Goal: Task Accomplishment & Management: Manage account settings

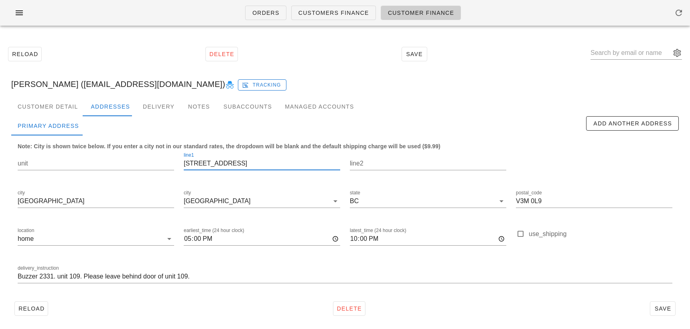
click at [190, 163] on input "51-3500 144th st" at bounding box center [262, 163] width 156 height 13
drag, startPoint x: 193, startPoint y: 163, endPoint x: 172, endPoint y: 163, distance: 20.5
click at [172, 163] on div "unit line1 51-3500 144th st line2 city New Westminster city New Westminster sta…" at bounding box center [345, 221] width 664 height 151
type input "3500 144th st"
click at [102, 156] on div "unit" at bounding box center [96, 165] width 156 height 26
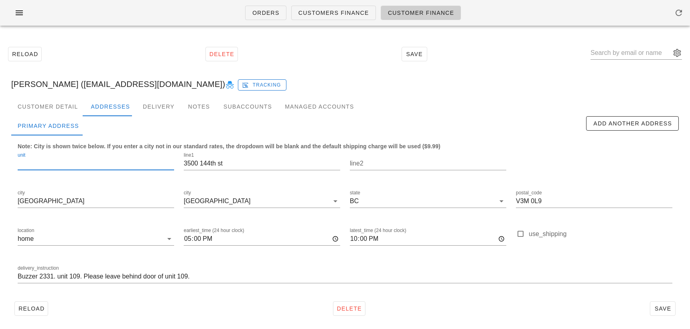
click at [103, 159] on input "unit" at bounding box center [96, 163] width 156 height 13
type input "51"
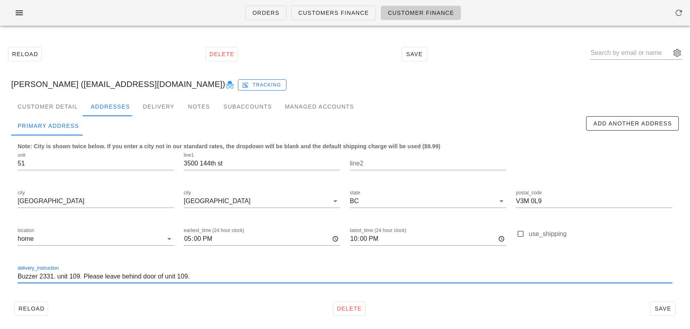
click at [109, 277] on input "Buzzer 2331. unit 109. Please leave behind door of unit 109." at bounding box center [345, 276] width 655 height 13
type input "unit 51. ring doorbell and leave behind door"
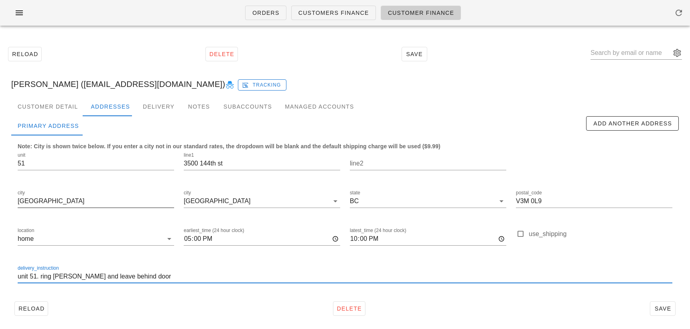
click at [68, 205] on input "New Westminster" at bounding box center [96, 201] width 156 height 13
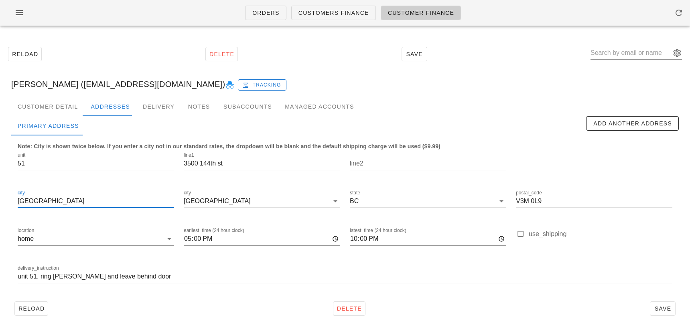
drag, startPoint x: 76, startPoint y: 203, endPoint x: -12, endPoint y: 202, distance: 88.3
click at [0, 202] on html "Orders Customers Finance Customer Finance Reload Delete Save Natalie Van Apeldo…" at bounding box center [345, 165] width 690 height 331
click at [253, 202] on input "city" at bounding box center [290, 201] width 77 height 13
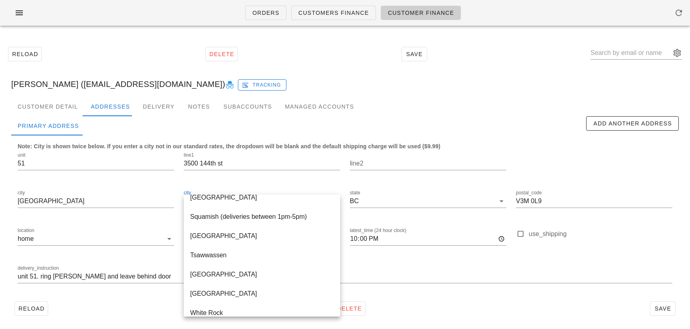
scroll to position [306, 0]
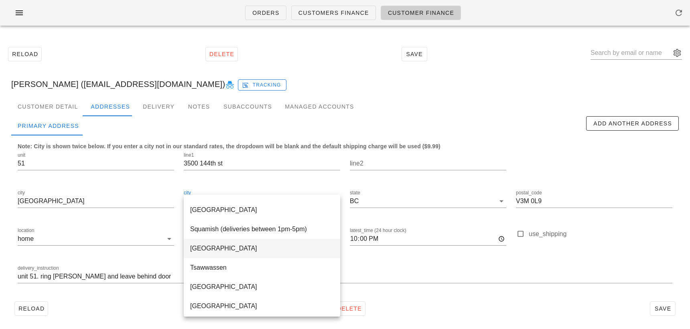
click at [252, 257] on div "Surrey" at bounding box center [262, 248] width 156 height 19
type input "Surrey"
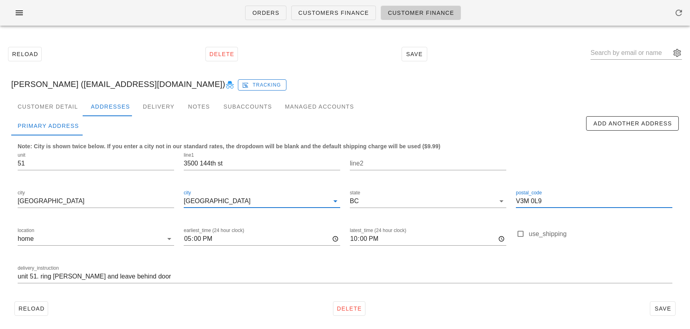
click at [534, 201] on input "V3M 0L9" at bounding box center [594, 201] width 156 height 13
paste input "4P 3J6"
type input "V4P 3J6"
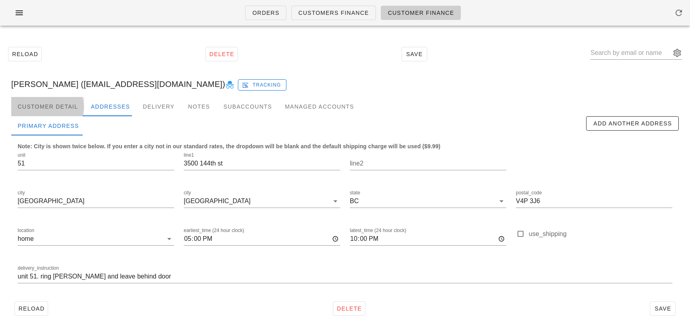
click at [64, 106] on div "Customer Detail" at bounding box center [47, 106] width 73 height 19
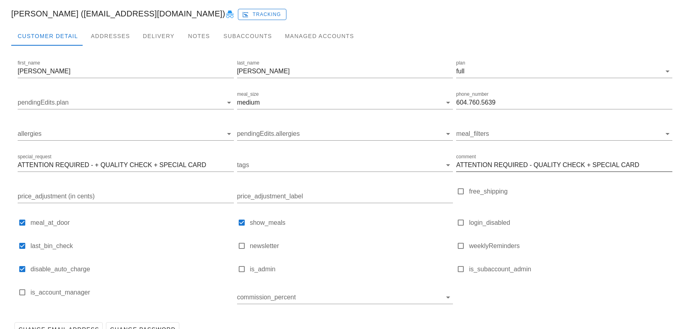
scroll to position [113, 0]
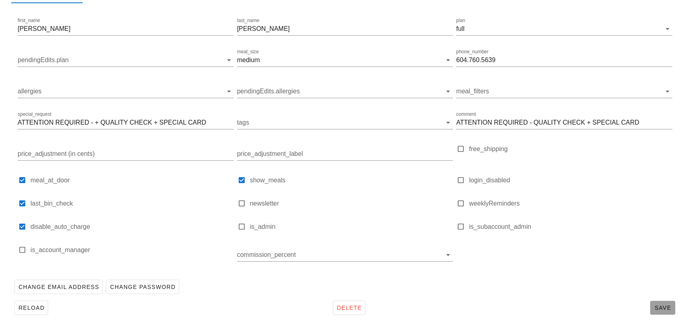
click at [664, 307] on span "Save" at bounding box center [663, 308] width 18 height 6
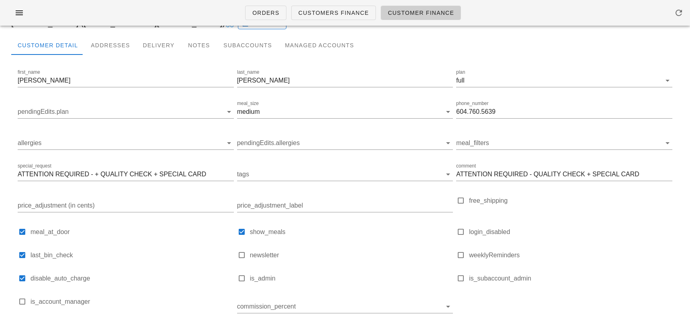
scroll to position [0, 0]
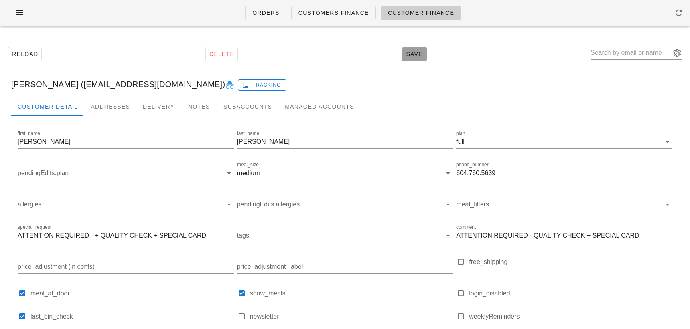
click at [420, 54] on span "Save" at bounding box center [414, 54] width 18 height 6
click at [614, 55] on input "text" at bounding box center [631, 53] width 80 height 13
type input "influencer2@"
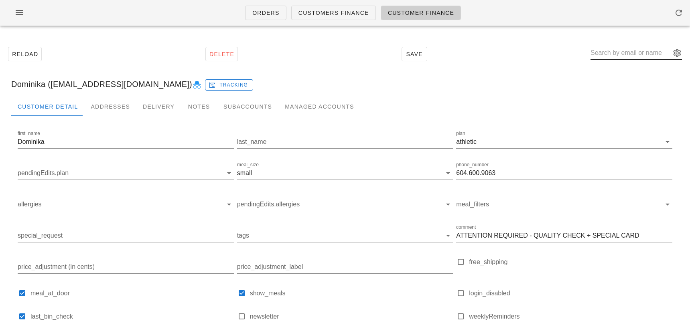
click at [634, 55] on input "text" at bounding box center [631, 53] width 80 height 13
click at [622, 51] on input "Dominika (influencer2@fedfedfed.com)" at bounding box center [631, 53] width 80 height 13
type input "Dominika (influencer2@fedfedfed.com)"
click at [624, 79] on div "Dominika (influencer2@fedfedfed.com) Tracking" at bounding box center [345, 84] width 681 height 26
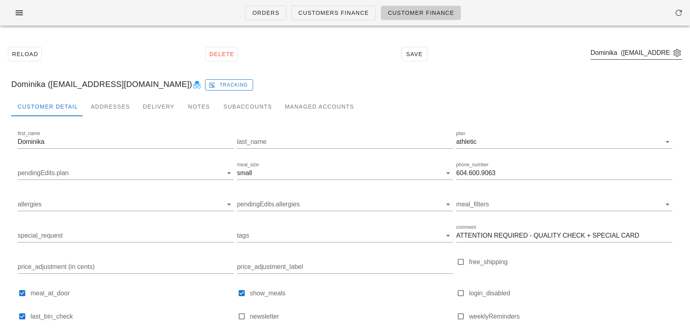
click at [624, 43] on div "Dominika (influencer2@fedfedfed.com)" at bounding box center [636, 55] width 91 height 26
click at [624, 56] on input "text" at bounding box center [631, 53] width 80 height 13
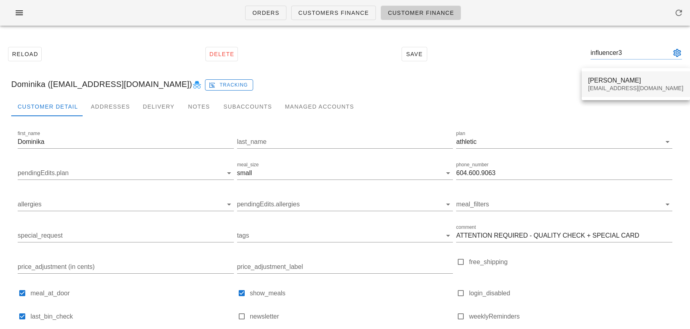
type input "influencer3"
click at [615, 81] on div "Clarissa Wong" at bounding box center [635, 81] width 95 height 8
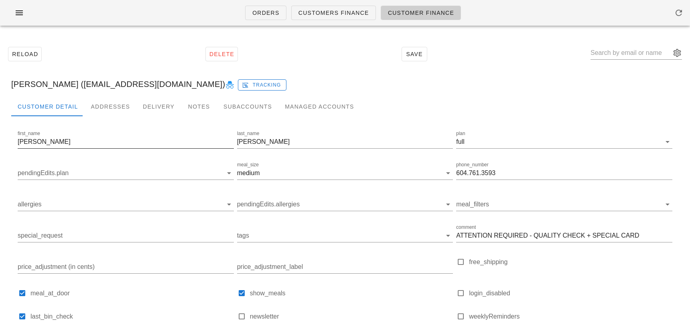
click at [43, 142] on input "Clarissa" at bounding box center [126, 142] width 216 height 13
paste input "atrina McCrae"
drag, startPoint x: 64, startPoint y: 139, endPoint x: 43, endPoint y: 139, distance: 21.7
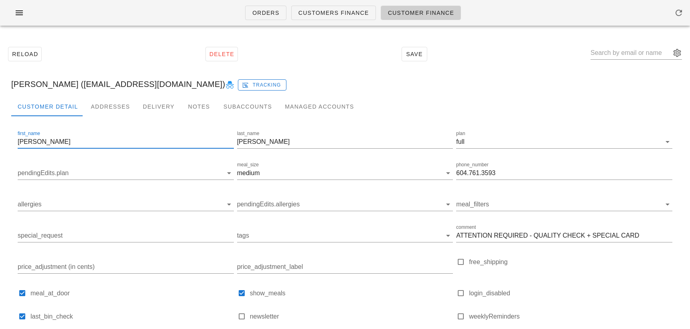
click at [43, 139] on input "Catrina McCrae" at bounding box center [126, 142] width 216 height 13
type input "Catrina"
click at [247, 141] on input "Wong" at bounding box center [345, 142] width 216 height 13
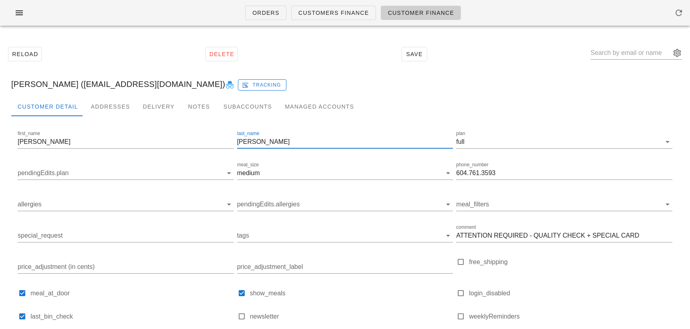
paste input "McCrae"
type input "McCrae"
click at [27, 141] on input "Catrina" at bounding box center [126, 142] width 216 height 13
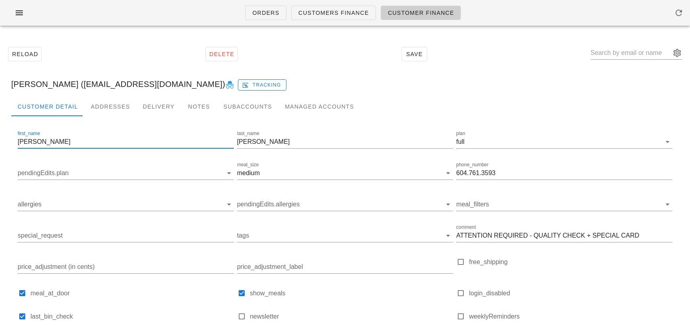
paste input "Anna Chew"
drag, startPoint x: 56, startPoint y: 140, endPoint x: 36, endPoint y: 140, distance: 20.5
click at [36, 140] on input "Anna Chew" at bounding box center [126, 142] width 216 height 13
type input "Anna"
click at [239, 142] on input "McCrae" at bounding box center [345, 142] width 216 height 13
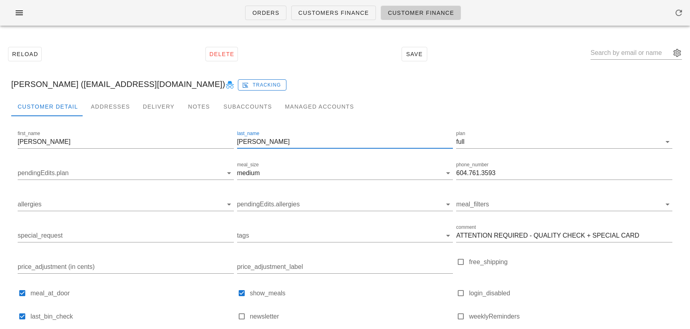
click at [239, 142] on input "McCrae" at bounding box center [345, 142] width 216 height 13
paste input "Chew"
type input "Chew"
click at [470, 171] on input "604.761.3593" at bounding box center [564, 173] width 216 height 13
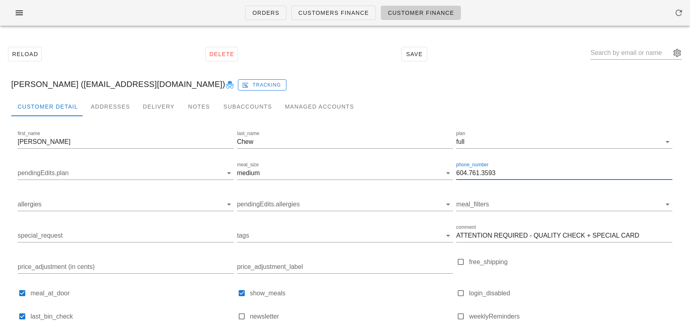
click at [470, 171] on input "604.761.3593" at bounding box center [564, 173] width 216 height 13
paste input "375.1677"
type input "604.375.1677"
click at [102, 110] on div "Addresses" at bounding box center [110, 106] width 52 height 19
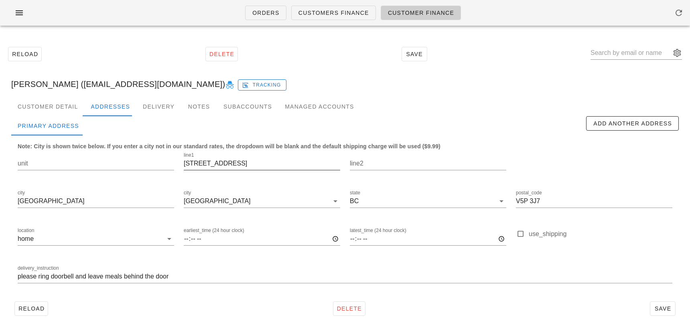
click at [215, 157] on input "5812 Argyle Street" at bounding box center [262, 163] width 156 height 13
paste input "8566 16th ave"
type input "8566 16th ave"
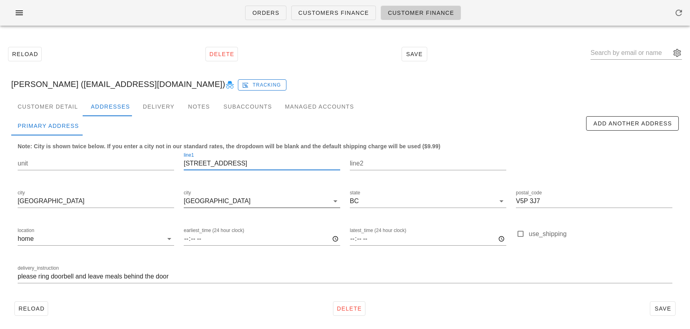
click at [205, 196] on div "Vancouver" at bounding box center [256, 201] width 145 height 13
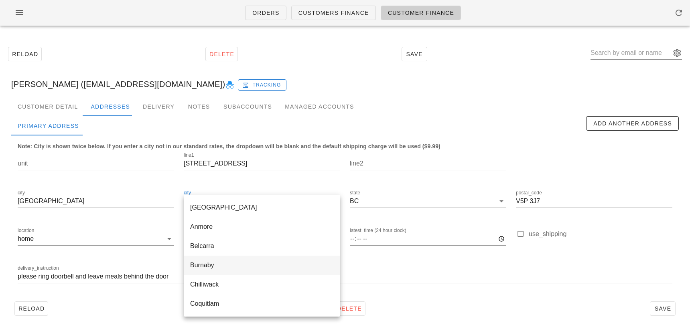
click at [207, 264] on div "Burnaby" at bounding box center [262, 266] width 144 height 8
type input "Burnaby"
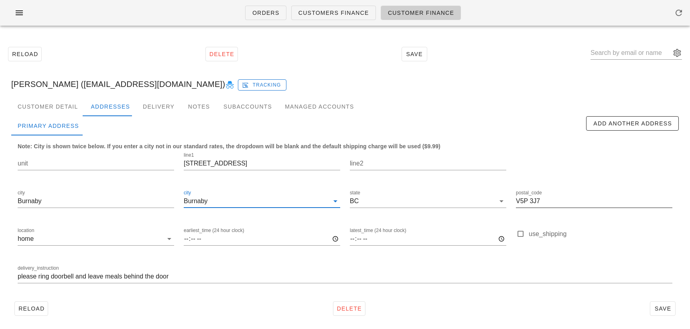
click at [521, 196] on input "V5P 3J7" at bounding box center [594, 201] width 156 height 13
paste input "3N 1S5"
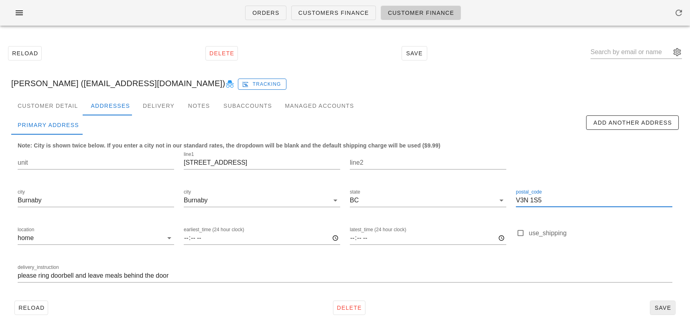
type input "V3N 1S5"
click at [663, 309] on span "Save" at bounding box center [663, 308] width 18 height 6
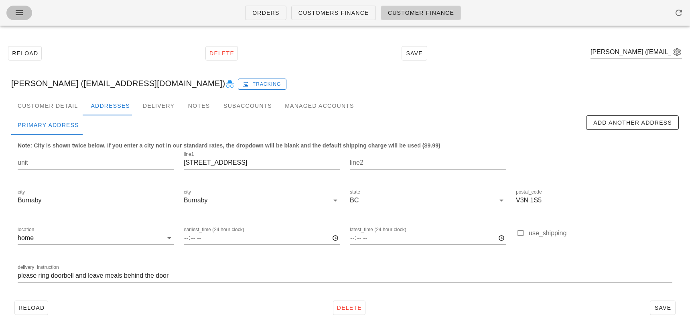
click at [15, 16] on icon "button" at bounding box center [19, 13] width 10 height 10
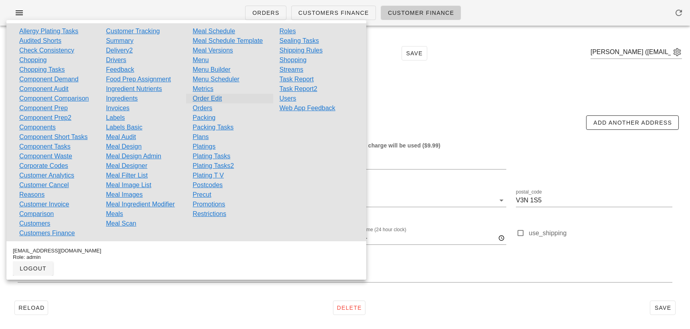
click at [199, 101] on link "Order Edit" at bounding box center [207, 99] width 29 height 10
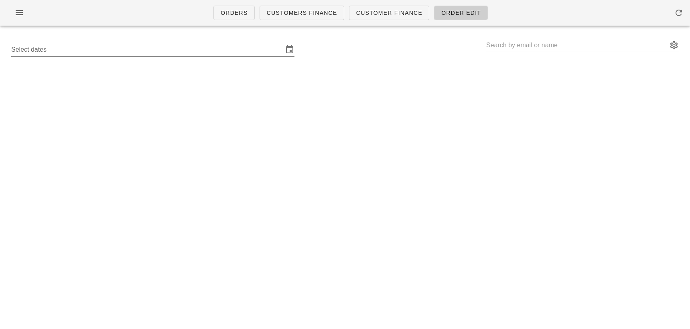
click at [164, 52] on input "Select dates" at bounding box center [147, 49] width 272 height 13
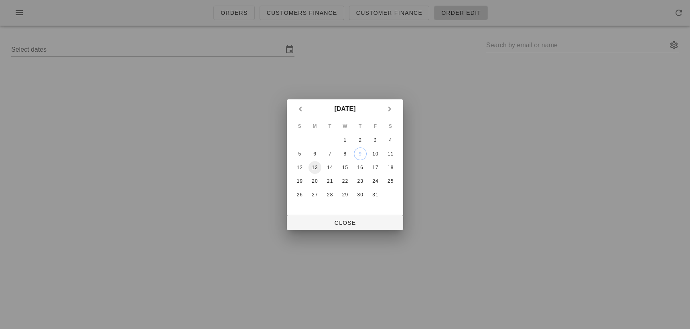
click at [316, 161] on td "13" at bounding box center [315, 167] width 14 height 13
click at [315, 166] on div "13" at bounding box center [315, 168] width 13 height 6
click at [331, 226] on span "Close" at bounding box center [345, 223] width 104 height 6
type input "Sunday October 12 - Saturday October 18"
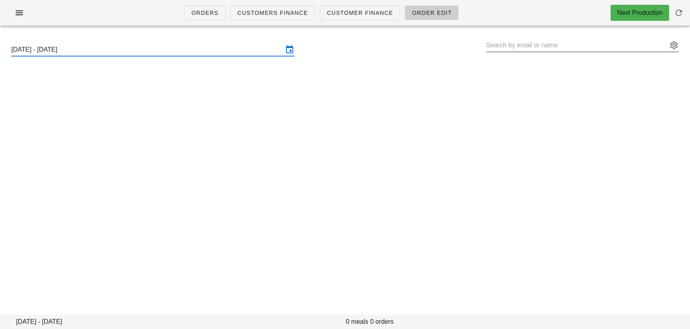
click at [503, 47] on input "text" at bounding box center [576, 45] width 181 height 13
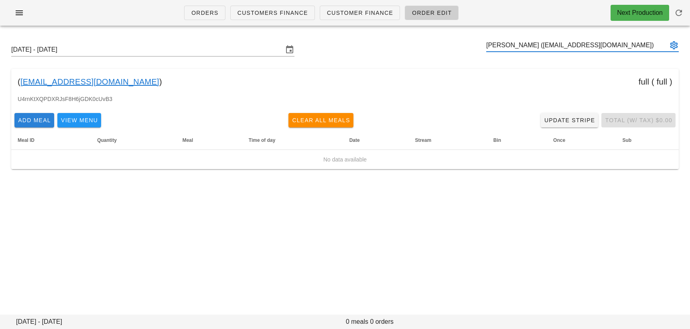
type input "Natalie Van Apeldoorn (influencer1@fedfedfed.com)"
click at [35, 118] on span "Add Meal" at bounding box center [34, 120] width 33 height 6
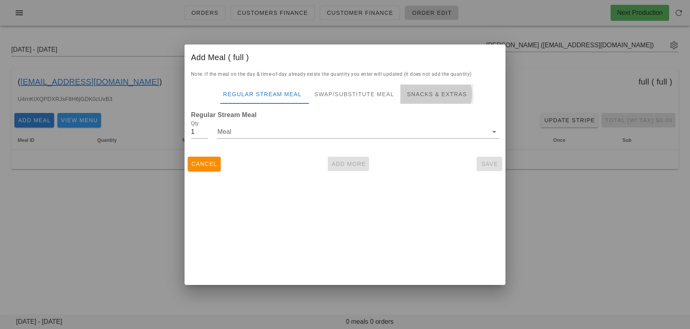
click at [422, 100] on div "Snacks & Extras" at bounding box center [436, 94] width 73 height 19
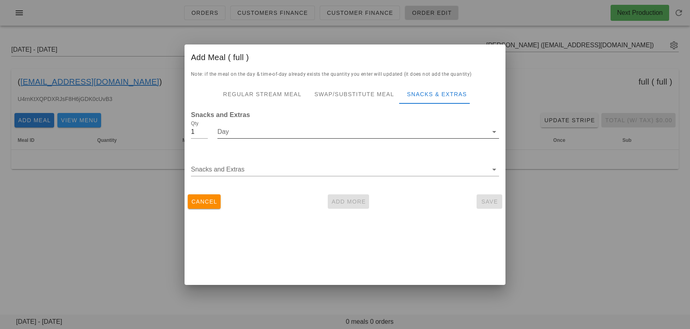
click at [230, 134] on input "Day" at bounding box center [352, 132] width 270 height 13
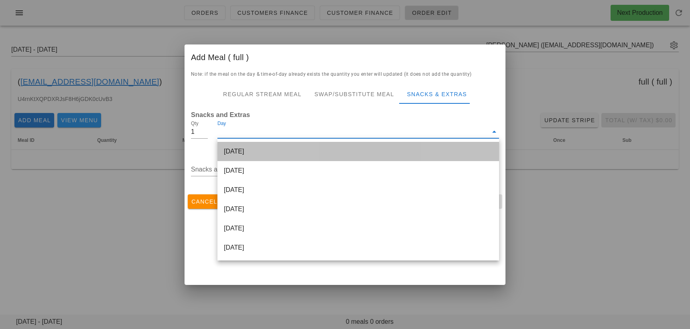
click at [232, 153] on div "[DATE]" at bounding box center [358, 151] width 282 height 19
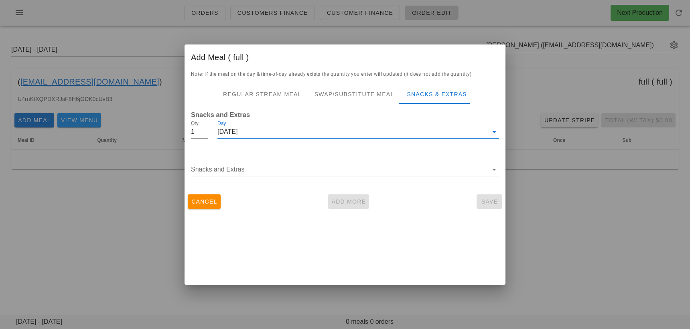
click at [230, 161] on div "Snacks and Extras" at bounding box center [345, 171] width 308 height 26
click at [230, 167] on input "Snacks and Extras" at bounding box center [339, 169] width 297 height 13
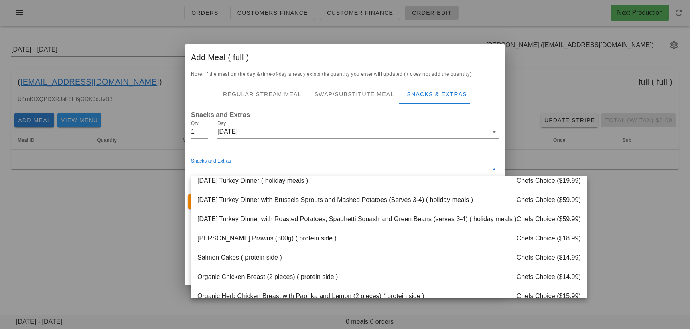
scroll to position [544, 0]
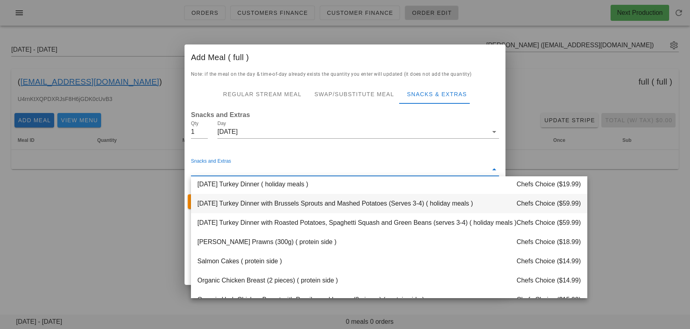
click at [275, 207] on div "Thanksgiving Turkey Dinner with Brussels Sprouts and Mashed Potatoes (Serves 3-…" at bounding box center [389, 203] width 396 height 19
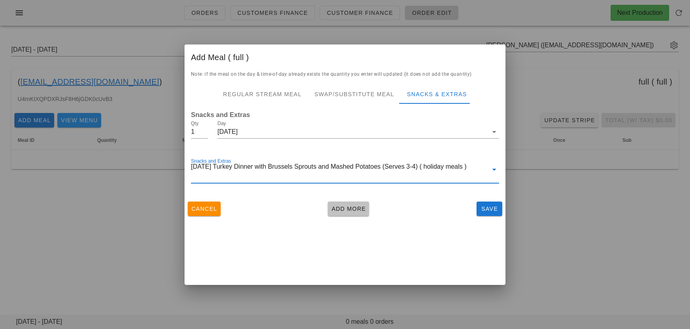
click at [358, 208] on span "Add More" at bounding box center [348, 209] width 35 height 6
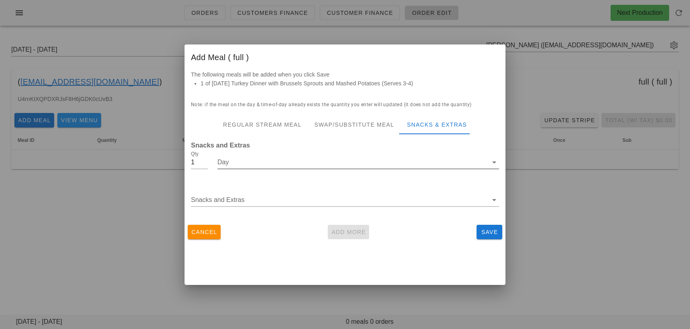
click at [257, 158] on input "Day" at bounding box center [352, 162] width 270 height 13
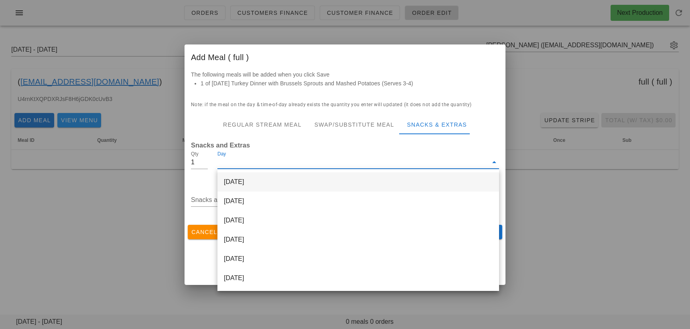
click at [257, 180] on div "[DATE]" at bounding box center [358, 182] width 282 height 19
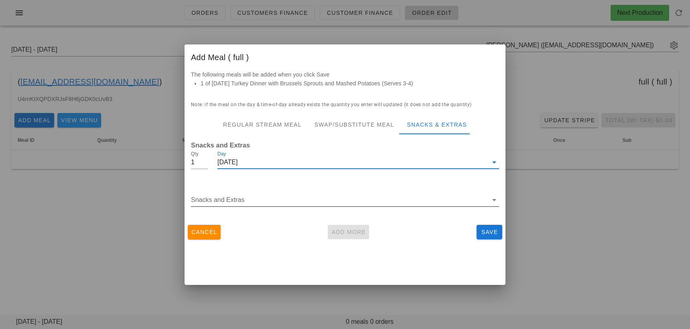
click at [250, 204] on input "Snacks and Extras" at bounding box center [339, 200] width 297 height 13
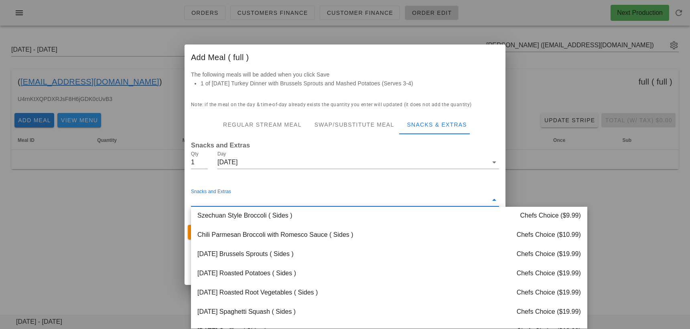
scroll to position [146, 0]
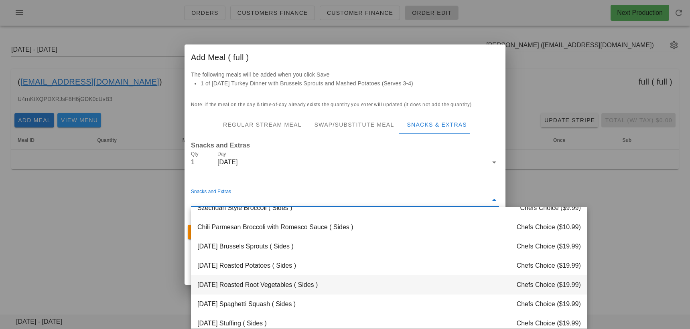
click at [259, 285] on div "Thanksgiving Roasted Root Vegetables ( Sides ) Chefs Choice ($19.99)" at bounding box center [389, 285] width 396 height 19
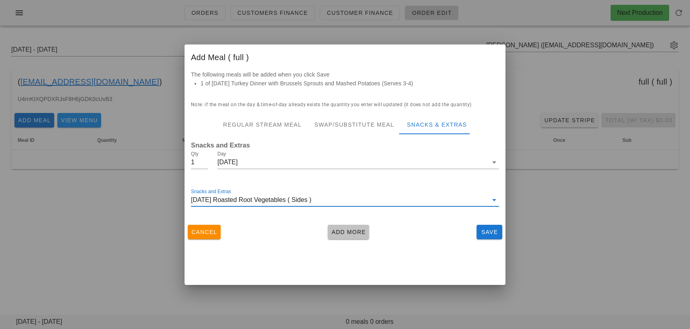
click at [332, 236] on span "Add More" at bounding box center [348, 232] width 35 height 6
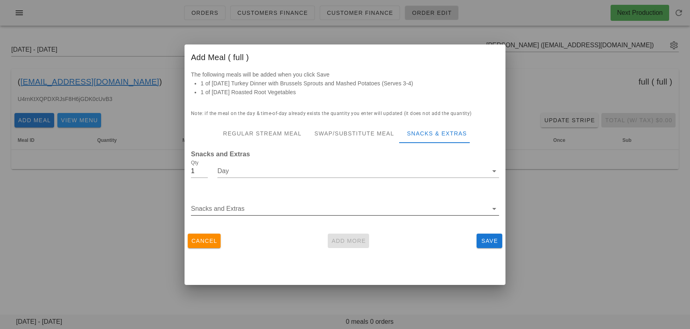
click at [290, 207] on input "Snacks and Extras" at bounding box center [339, 209] width 297 height 13
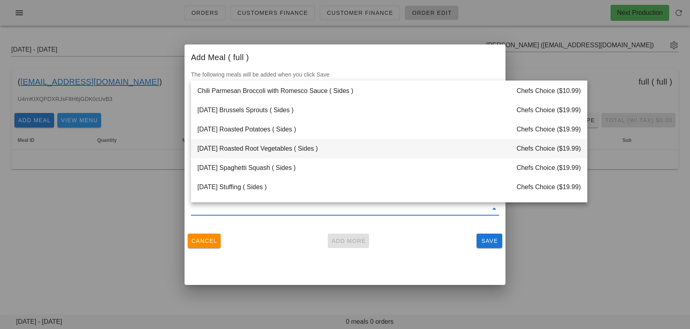
scroll to position [159, 0]
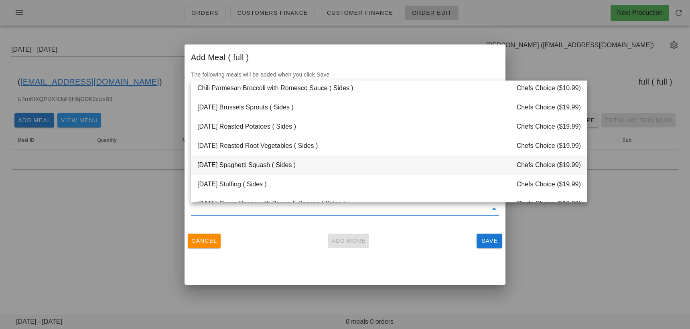
click at [278, 166] on div "Thanksgiving Spaghetti Squash ( Sides ) Chefs Choice ($19.99)" at bounding box center [389, 165] width 396 height 19
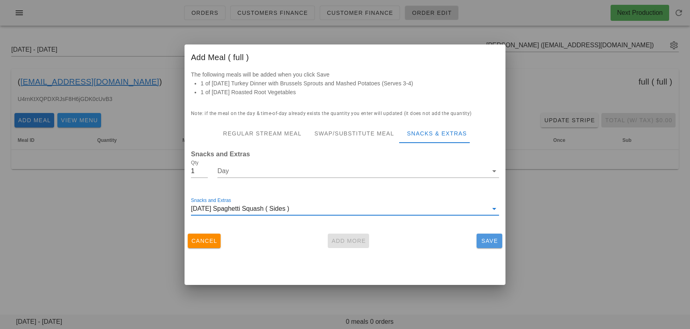
click at [501, 245] on button "Save" at bounding box center [490, 241] width 26 height 14
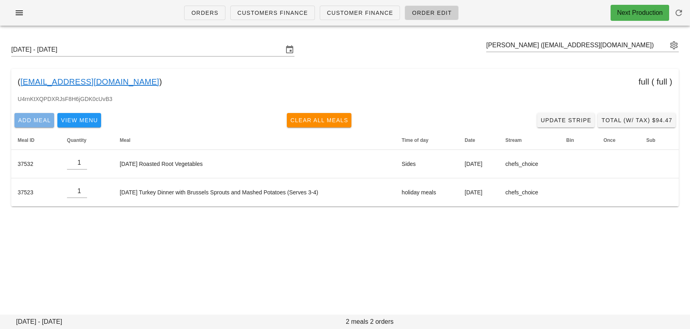
click at [34, 123] on span "Add Meal" at bounding box center [34, 120] width 33 height 6
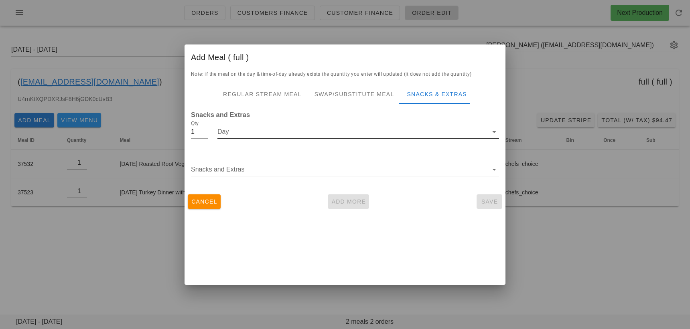
click at [303, 124] on div "Day" at bounding box center [358, 134] width 282 height 26
click at [297, 127] on input "Day" at bounding box center [352, 132] width 270 height 13
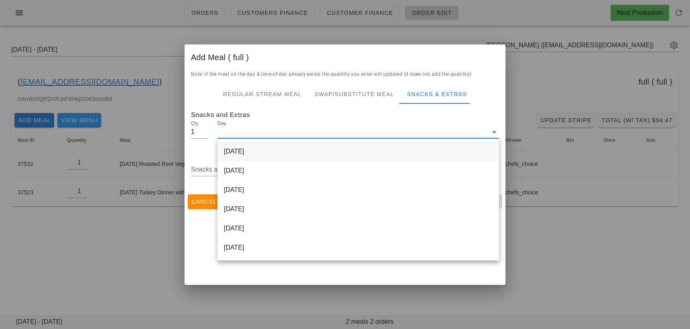
click at [292, 156] on div "[DATE]" at bounding box center [358, 151] width 282 height 19
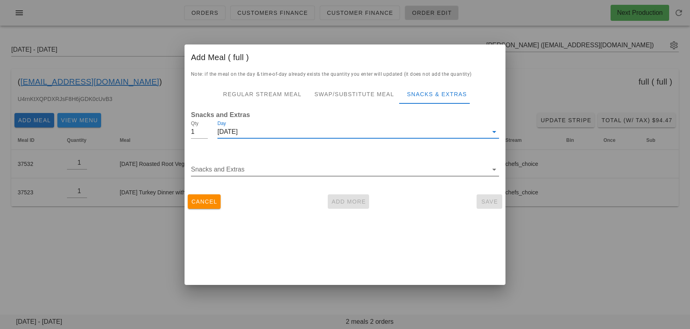
click at [280, 167] on input "Snacks and Extras" at bounding box center [339, 169] width 297 height 13
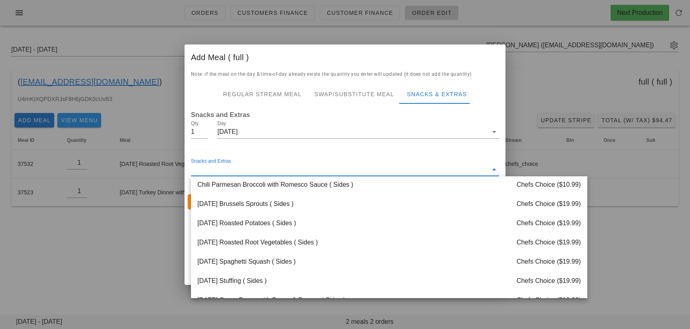
scroll to position [155, 0]
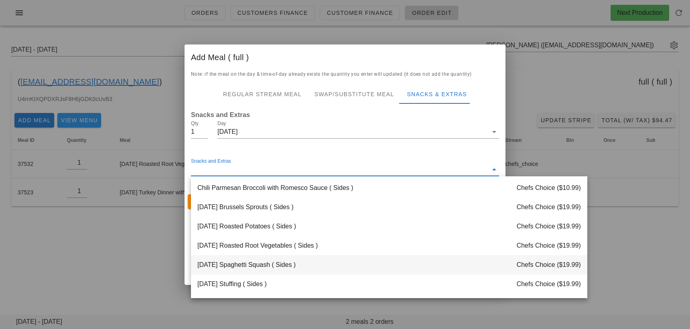
click at [278, 265] on div "Thanksgiving Spaghetti Squash ( Sides ) Chefs Choice ($19.99)" at bounding box center [389, 265] width 396 height 19
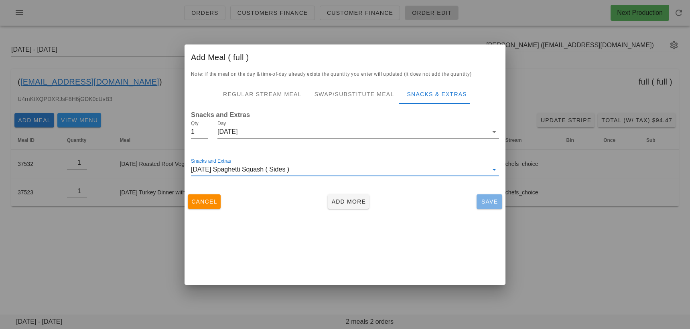
click at [491, 201] on span "Save" at bounding box center [489, 202] width 19 height 6
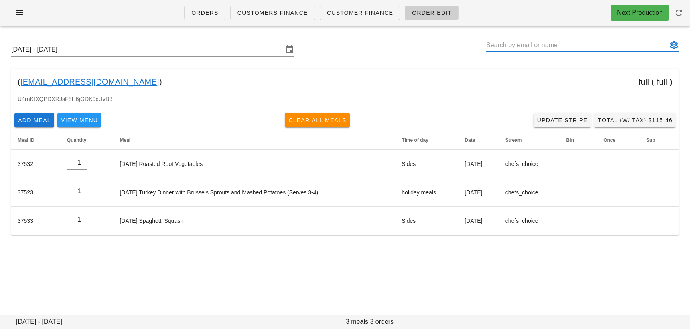
click at [516, 48] on input "text" at bounding box center [576, 45] width 181 height 13
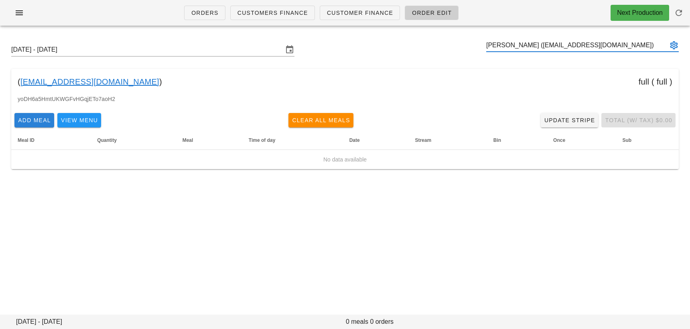
type input "Anna Chew (influencer3@fedfedfed.com)"
click at [37, 117] on span "Add Meal" at bounding box center [34, 120] width 33 height 6
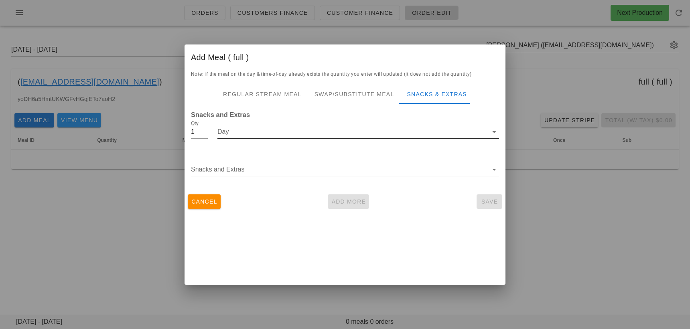
click at [272, 132] on input "Day" at bounding box center [352, 132] width 270 height 13
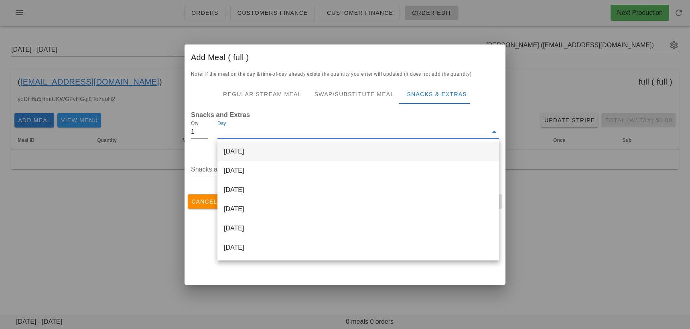
click at [266, 154] on div "[DATE]" at bounding box center [358, 151] width 282 height 19
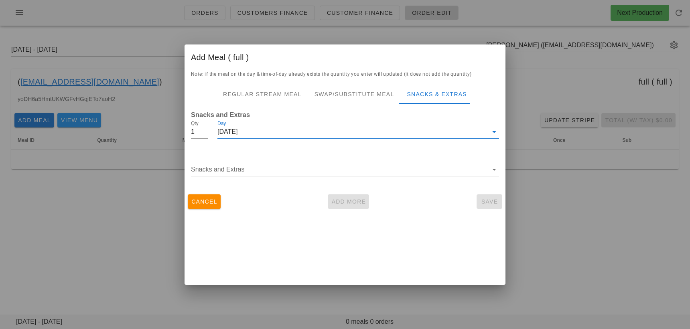
click at [261, 165] on input "Snacks and Extras" at bounding box center [339, 169] width 297 height 13
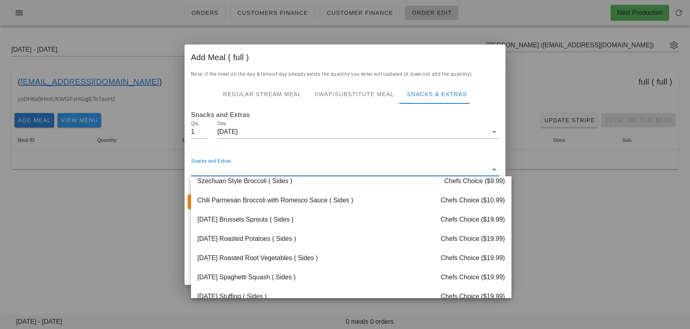
scroll to position [143, 0]
click at [263, 217] on div "Thanksgiving Brussels Sprouts ( Sides ) Chefs Choice ($19.99)" at bounding box center [351, 219] width 321 height 19
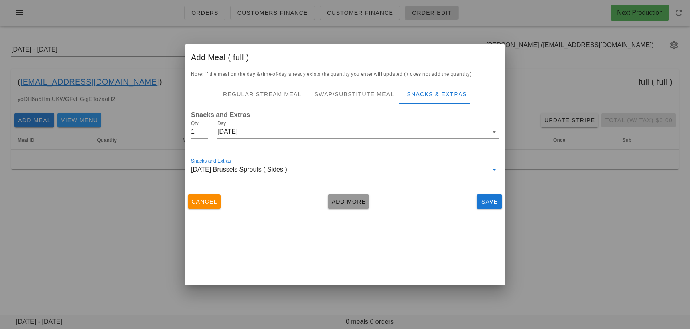
click at [332, 206] on button "Add More" at bounding box center [348, 202] width 41 height 14
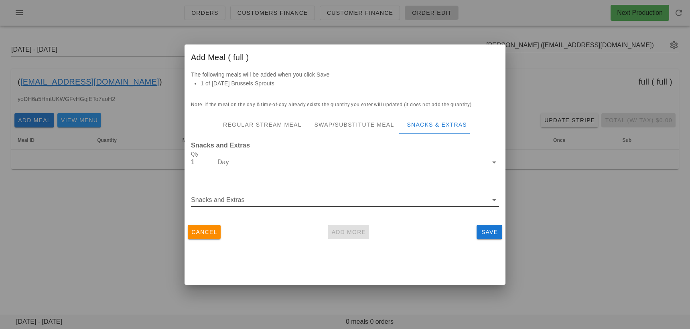
click at [289, 195] on input "Snacks and Extras" at bounding box center [339, 200] width 297 height 13
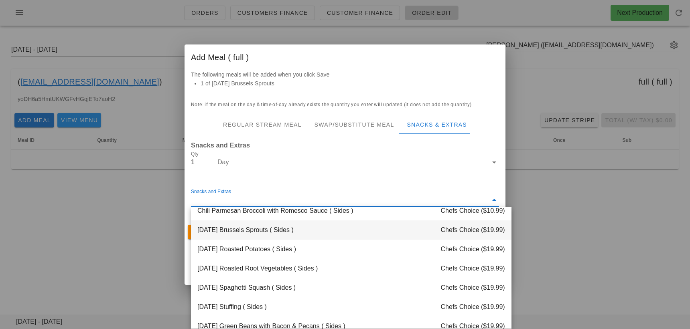
scroll to position [165, 0]
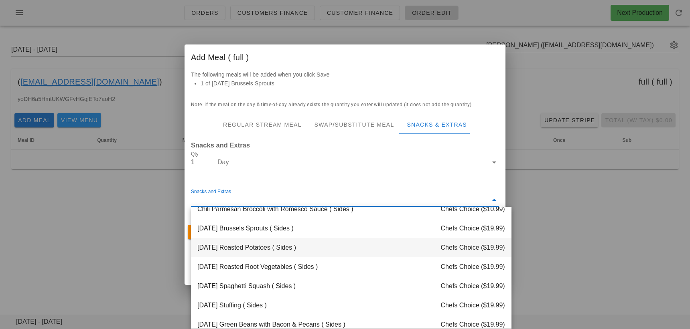
click at [286, 248] on div "Thanksgiving Roasted Potatoes ( Sides ) Chefs Choice ($19.99)" at bounding box center [351, 247] width 321 height 19
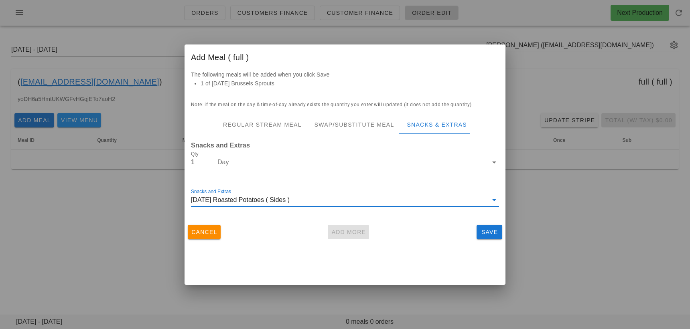
click at [367, 201] on input "Snacks and Extras" at bounding box center [389, 200] width 198 height 13
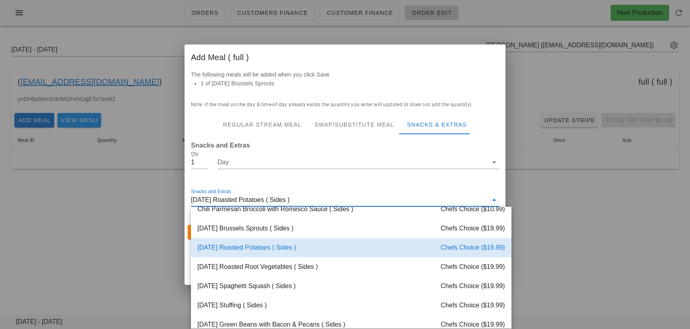
click at [335, 245] on div "Thanksgiving Roasted Potatoes ( Sides ) Chefs Choice ($19.99)" at bounding box center [351, 247] width 321 height 19
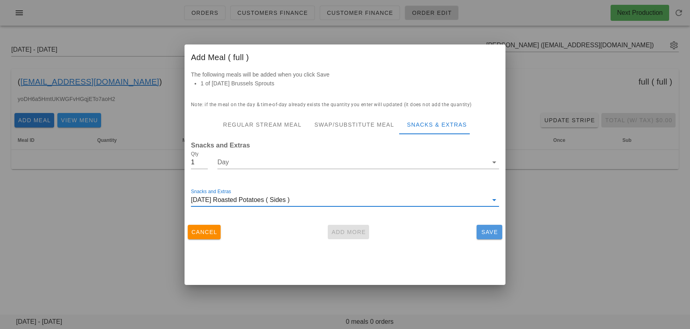
click at [491, 232] on span "Save" at bounding box center [489, 232] width 19 height 6
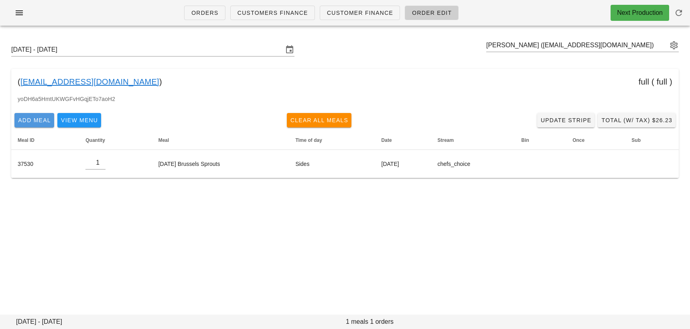
click at [43, 122] on span "Add Meal" at bounding box center [34, 120] width 33 height 6
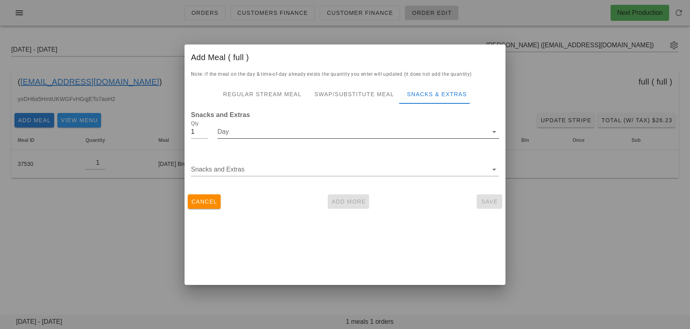
click at [293, 131] on input "Day" at bounding box center [352, 132] width 270 height 13
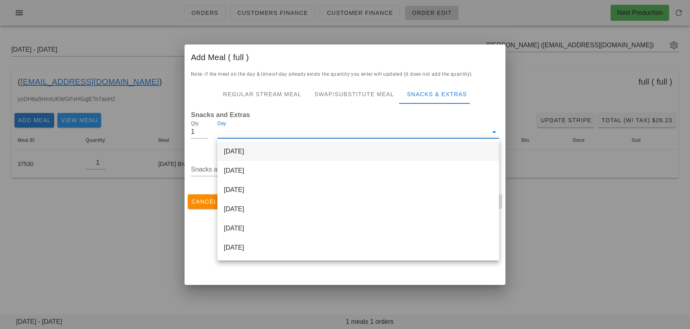
click at [281, 151] on div "[DATE]" at bounding box center [358, 151] width 282 height 19
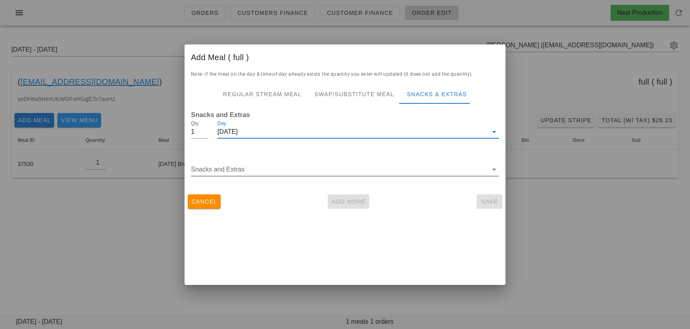
click at [274, 169] on input "Snacks and Extras" at bounding box center [339, 169] width 297 height 13
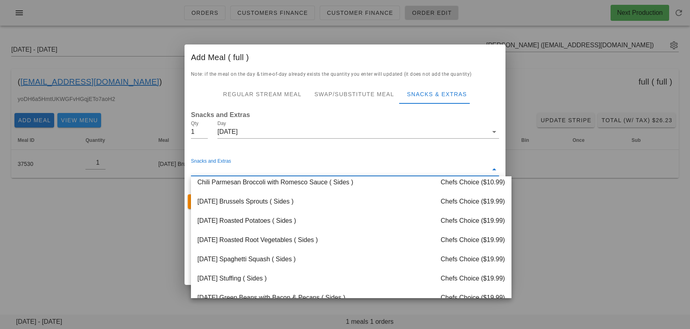
scroll to position [165, 0]
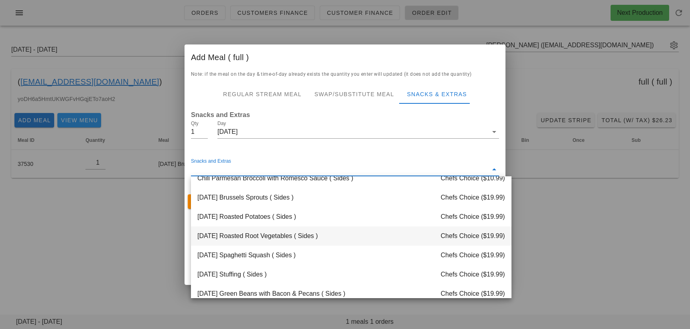
click at [277, 238] on div "Thanksgiving Roasted Root Vegetables ( Sides ) Chefs Choice ($19.99)" at bounding box center [351, 236] width 321 height 19
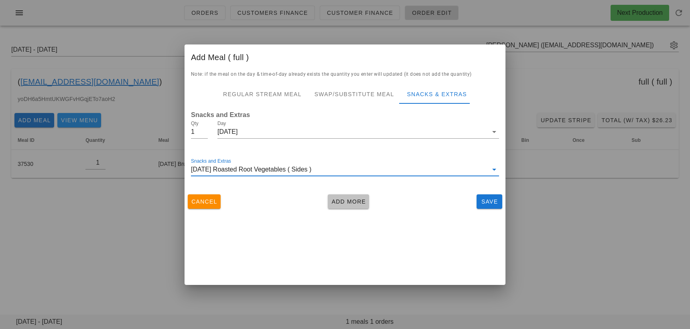
click at [347, 199] on span "Add More" at bounding box center [348, 202] width 35 height 6
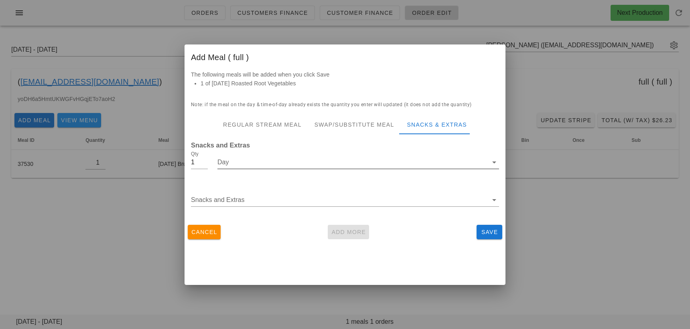
click at [274, 169] on input "Day" at bounding box center [352, 162] width 270 height 13
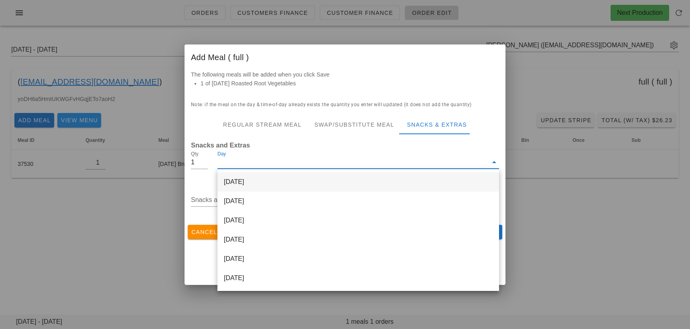
click at [270, 178] on div "[DATE]" at bounding box center [358, 182] width 282 height 19
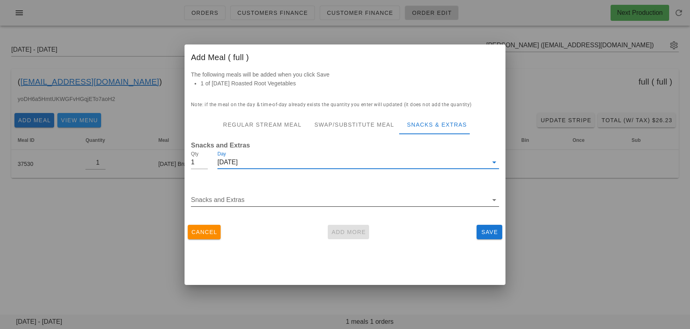
click at [262, 201] on input "Snacks and Extras" at bounding box center [339, 200] width 297 height 13
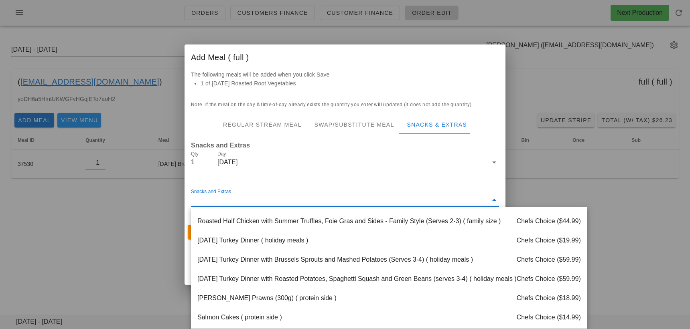
scroll to position [522, 0]
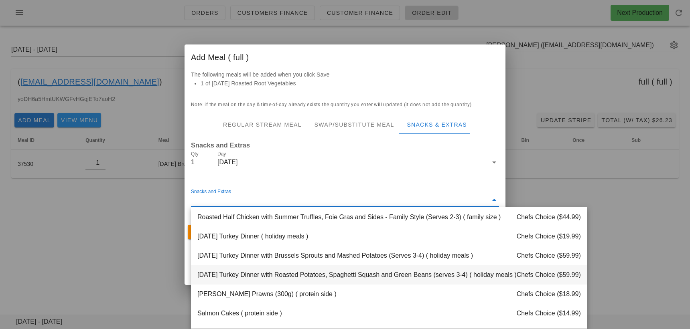
click at [272, 277] on div "Thanksgiving Turkey Dinner with Roasted Potatoes, Spaghetti Squash and Green Be…" at bounding box center [389, 275] width 396 height 19
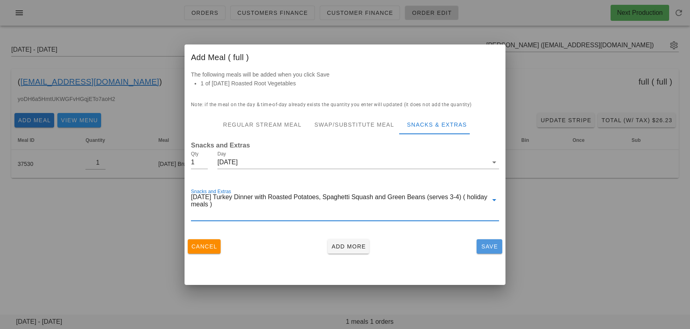
click at [485, 246] on span "Save" at bounding box center [489, 247] width 19 height 6
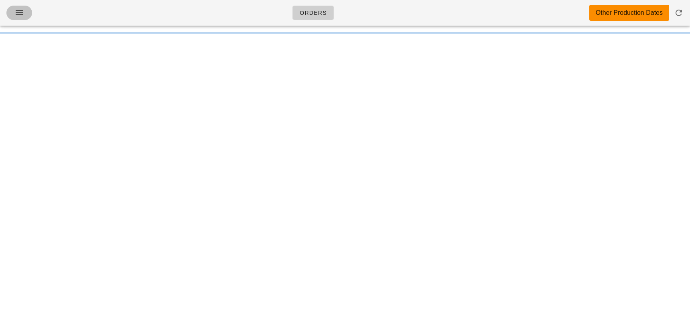
click at [17, 20] on button "button" at bounding box center [19, 13] width 26 height 14
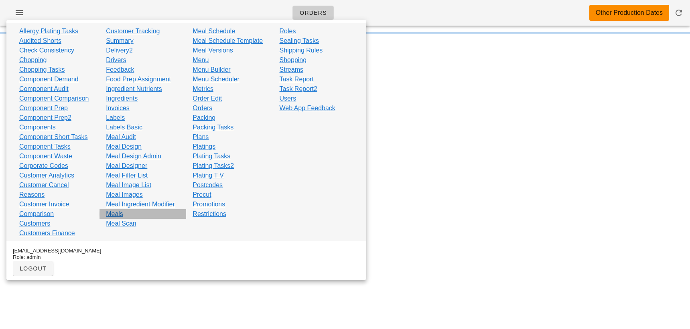
click at [115, 217] on link "Meals" at bounding box center [114, 214] width 17 height 10
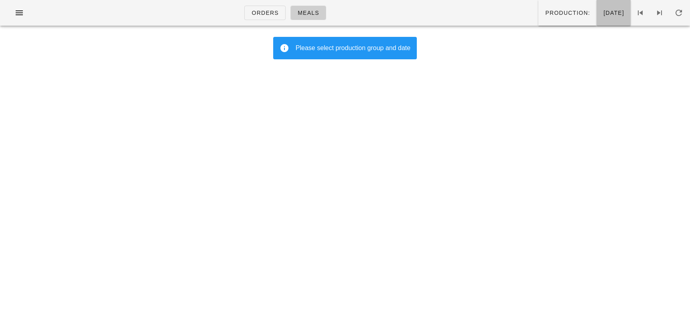
click at [597, 18] on button "[DATE]" at bounding box center [614, 13] width 34 height 26
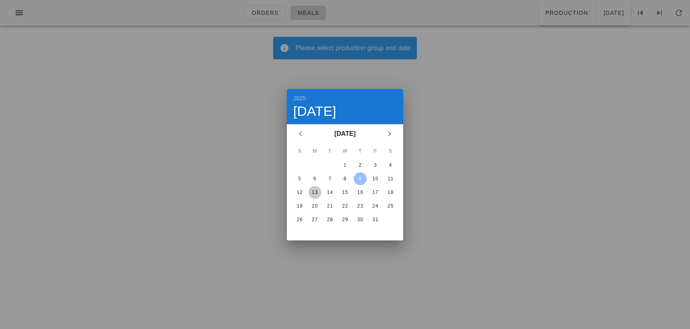
click at [316, 193] on div "13" at bounding box center [315, 193] width 13 height 6
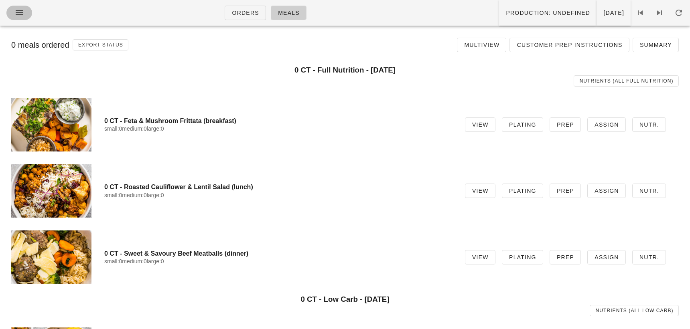
click at [20, 6] on button "button" at bounding box center [19, 13] width 26 height 14
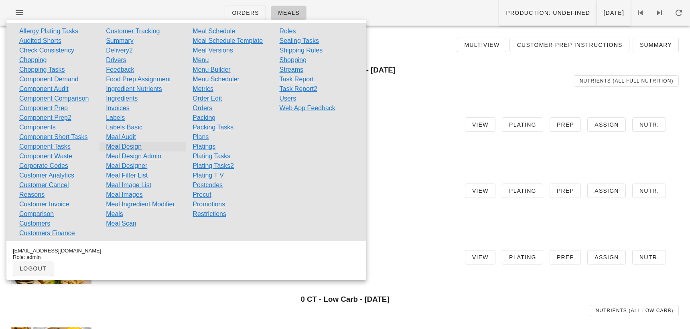
click at [135, 147] on link "Meal Design" at bounding box center [124, 147] width 36 height 10
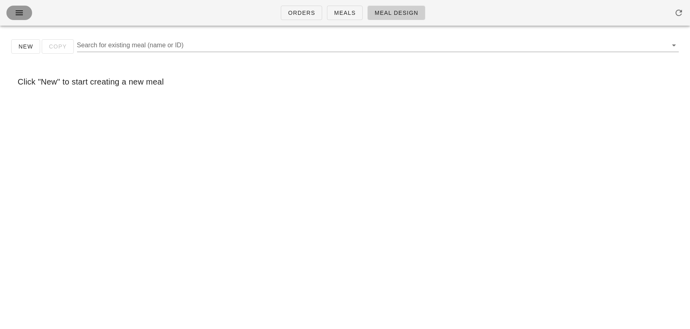
click at [21, 17] on icon "button" at bounding box center [19, 13] width 10 height 10
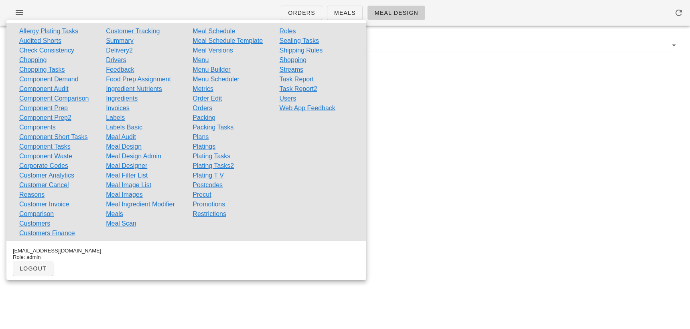
click at [670, 138] on div "Orders Meals Meal Design New Copy Search for existing meal (name or ID) Click "…" at bounding box center [345, 164] width 690 height 329
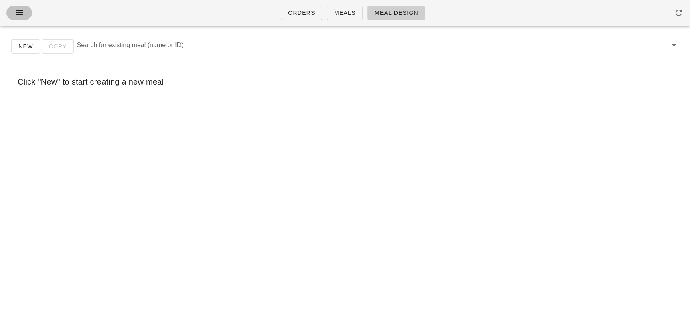
click at [13, 13] on span "button" at bounding box center [19, 13] width 13 height 10
